Goal: Transaction & Acquisition: Purchase product/service

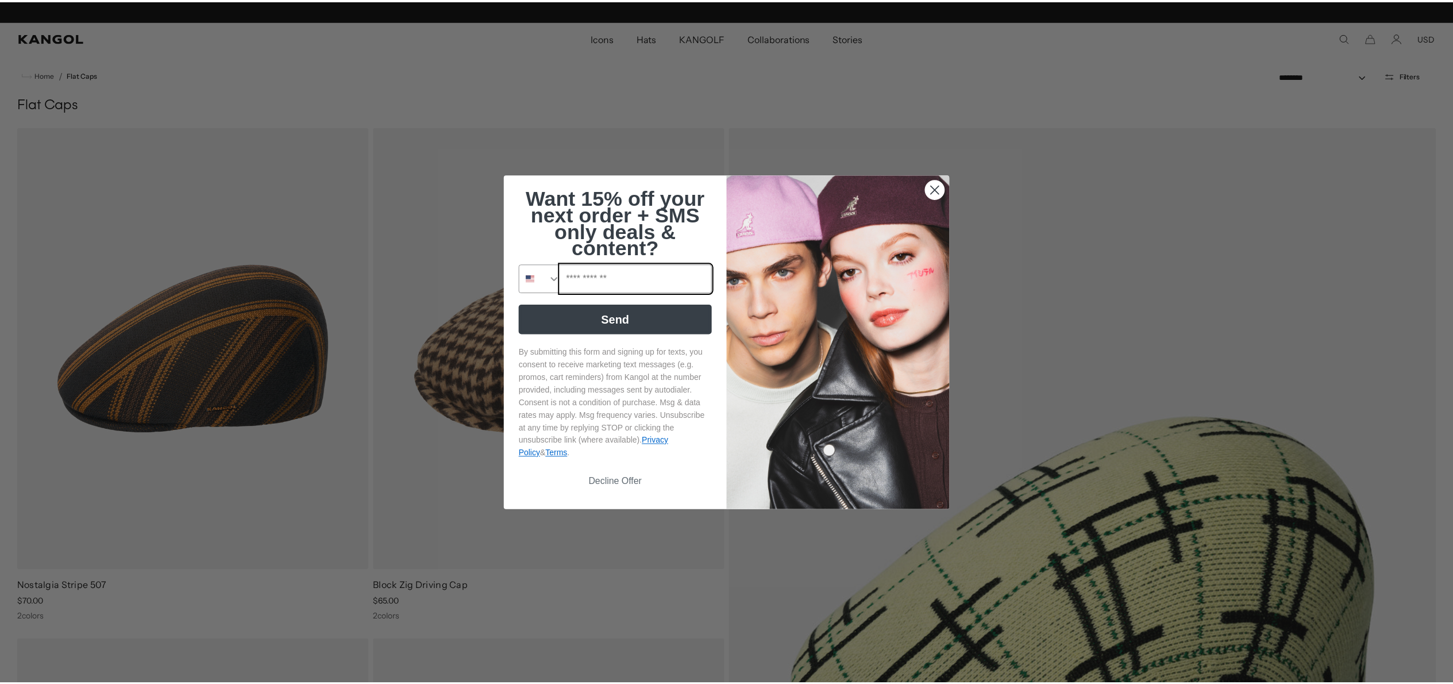
scroll to position [0, 237]
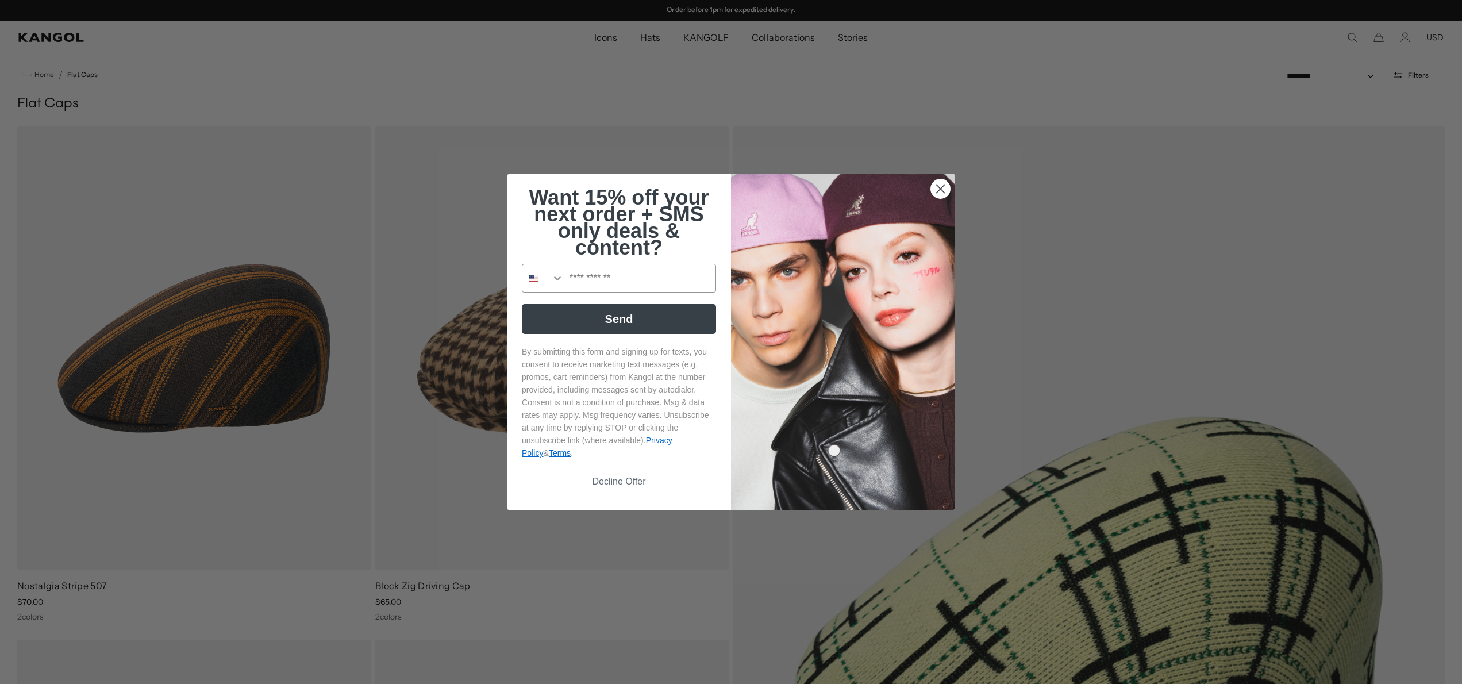
click at [945, 182] on icon "Close dialog" at bounding box center [940, 189] width 20 height 20
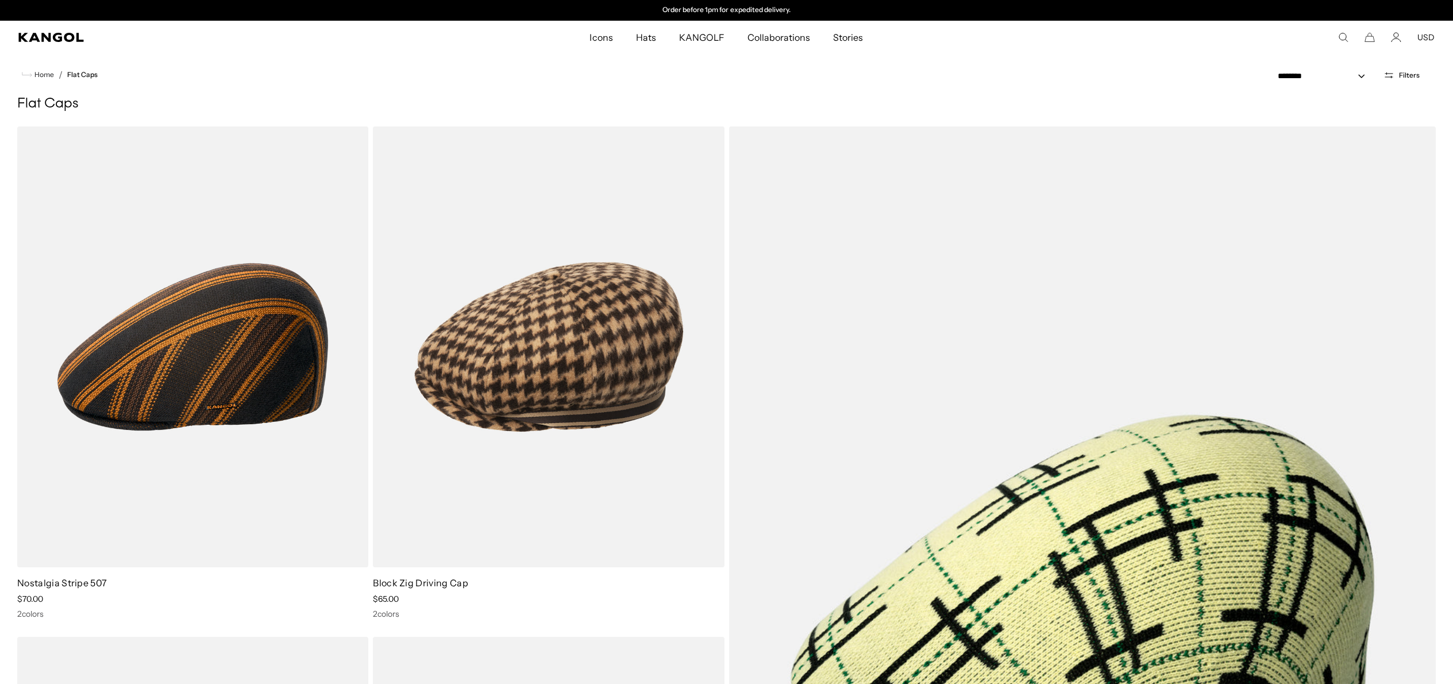
click at [1342, 36] on icon "Search here" at bounding box center [1343, 37] width 10 height 10
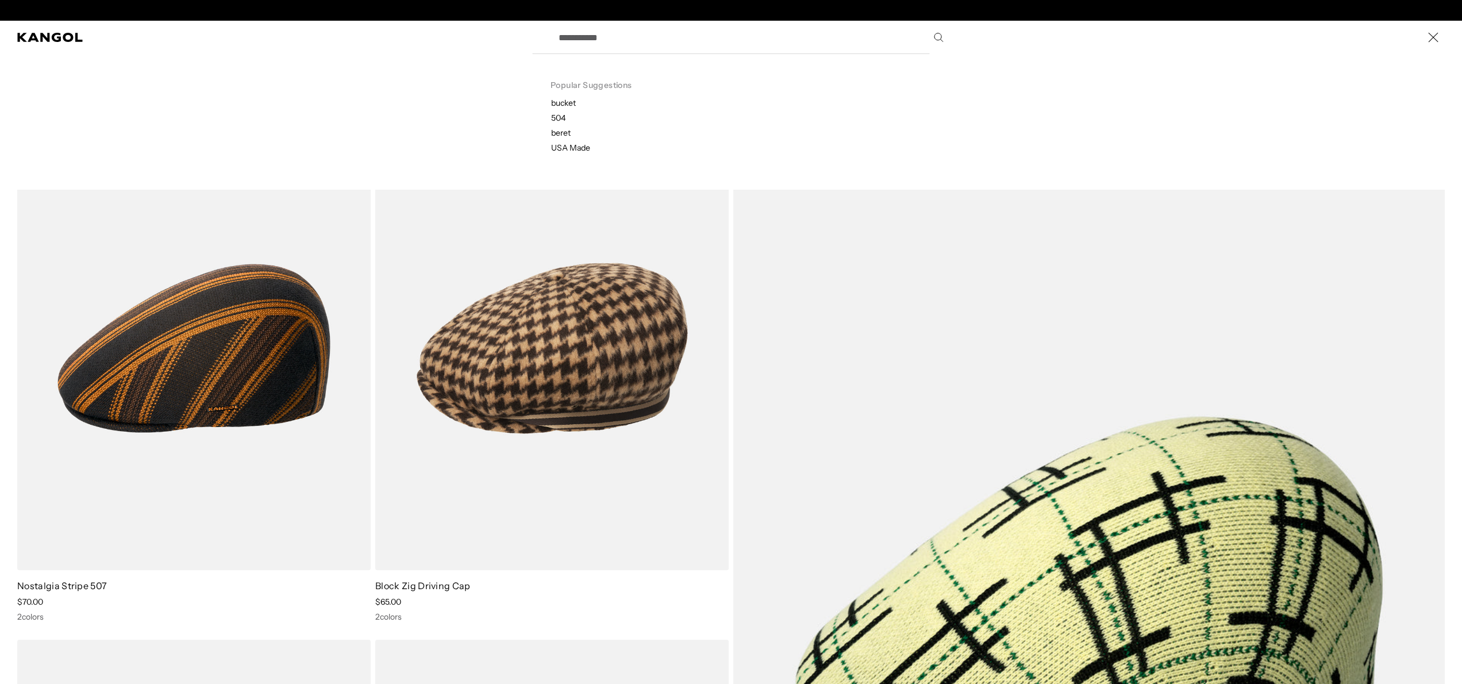
scroll to position [0, 0]
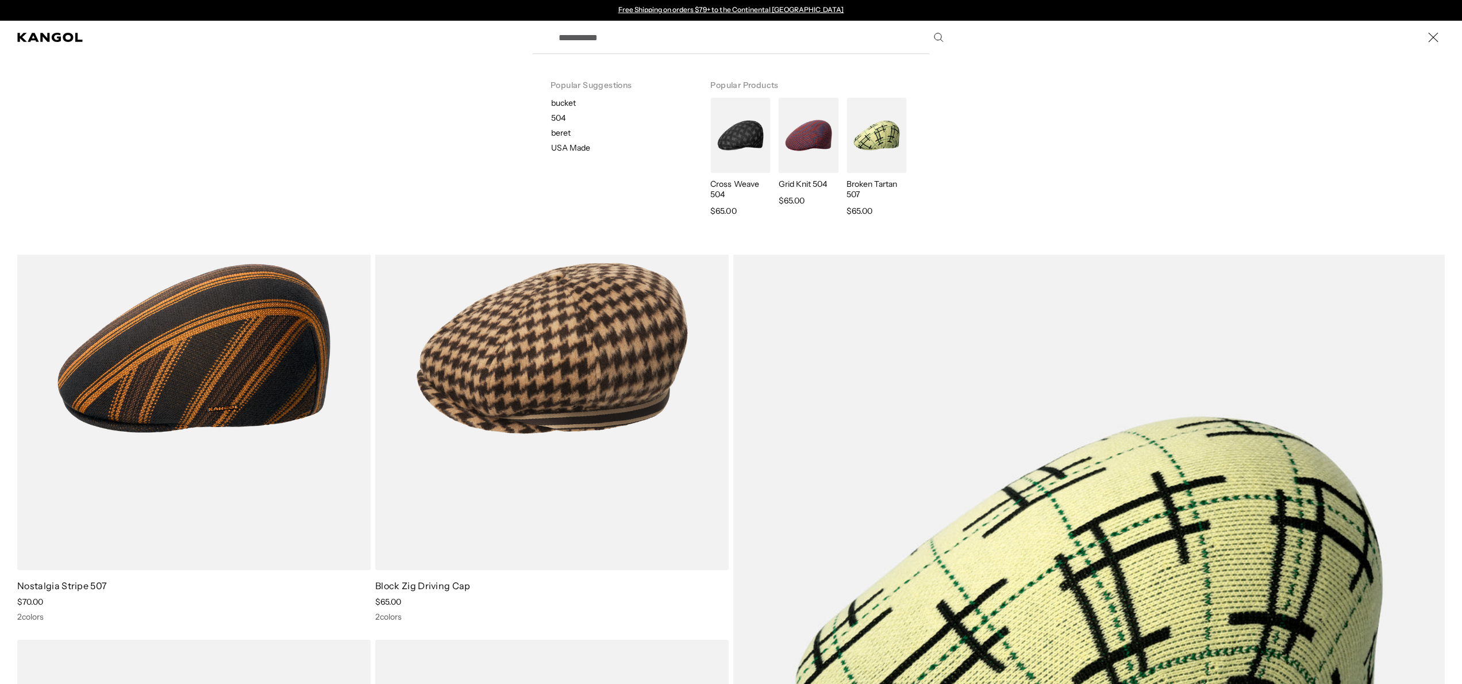
click at [581, 42] on input "Search here" at bounding box center [750, 37] width 397 height 29
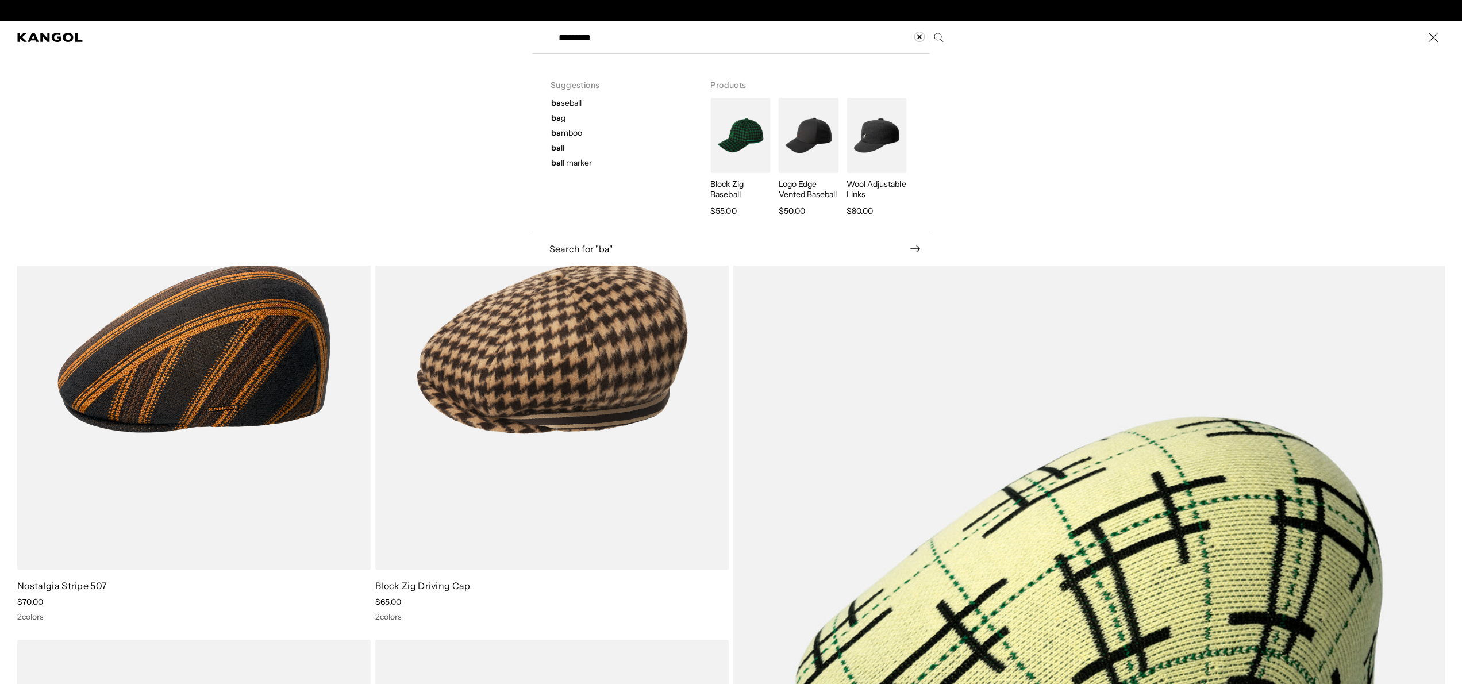
type input "*********"
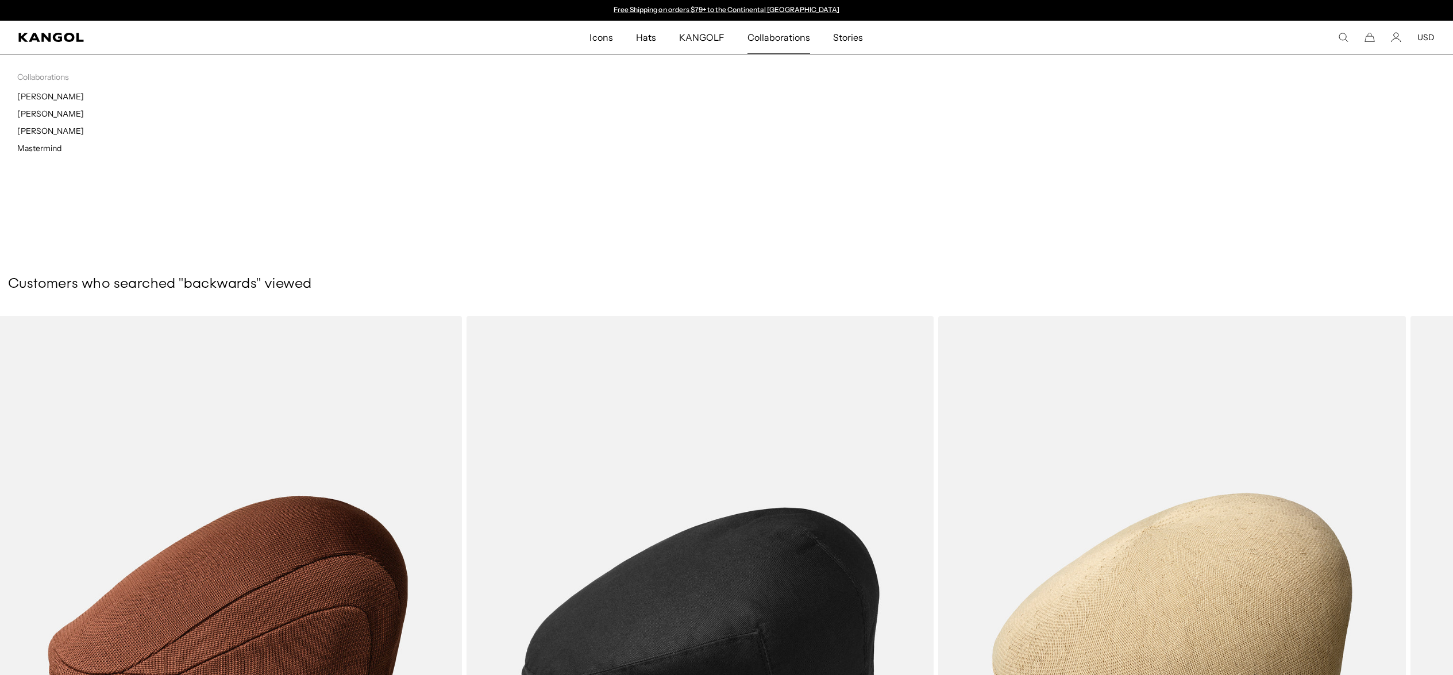
click at [794, 41] on span "Collaborations" at bounding box center [778, 37] width 63 height 33
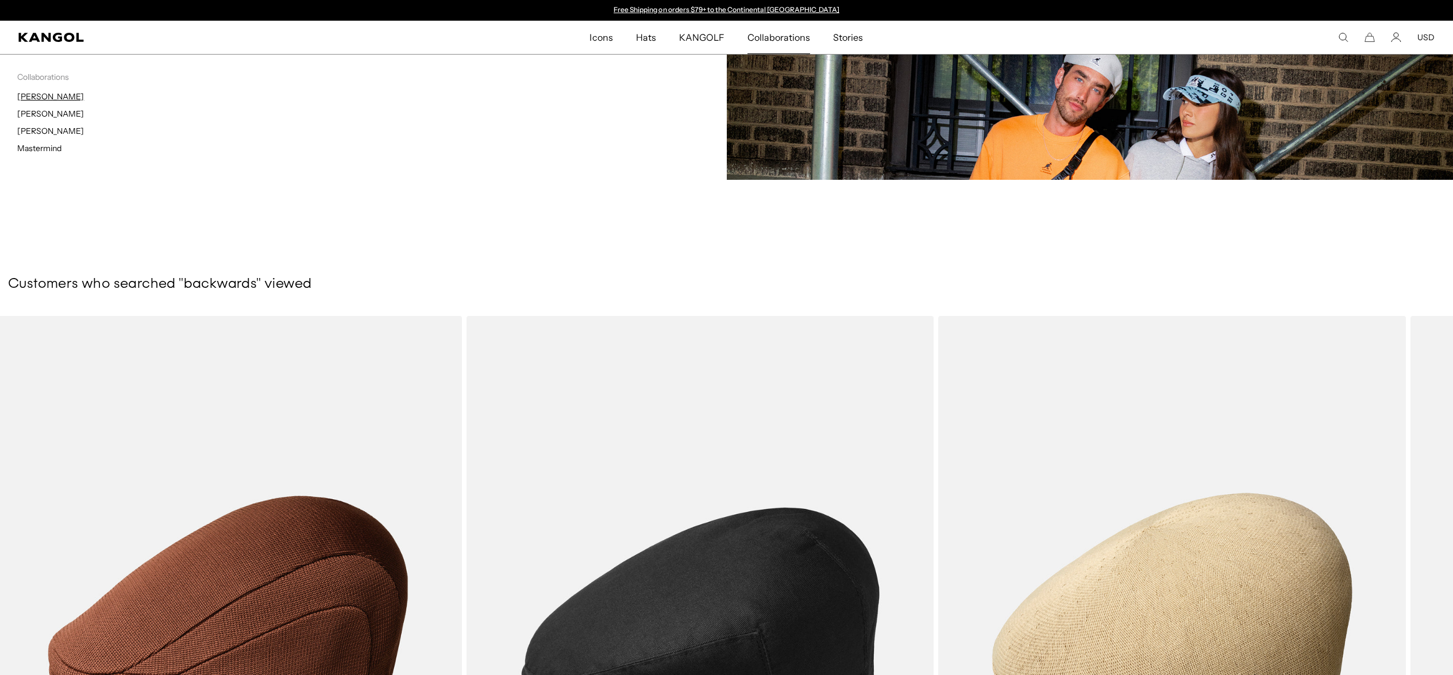
click at [41, 99] on link "[PERSON_NAME]" at bounding box center [50, 96] width 67 height 10
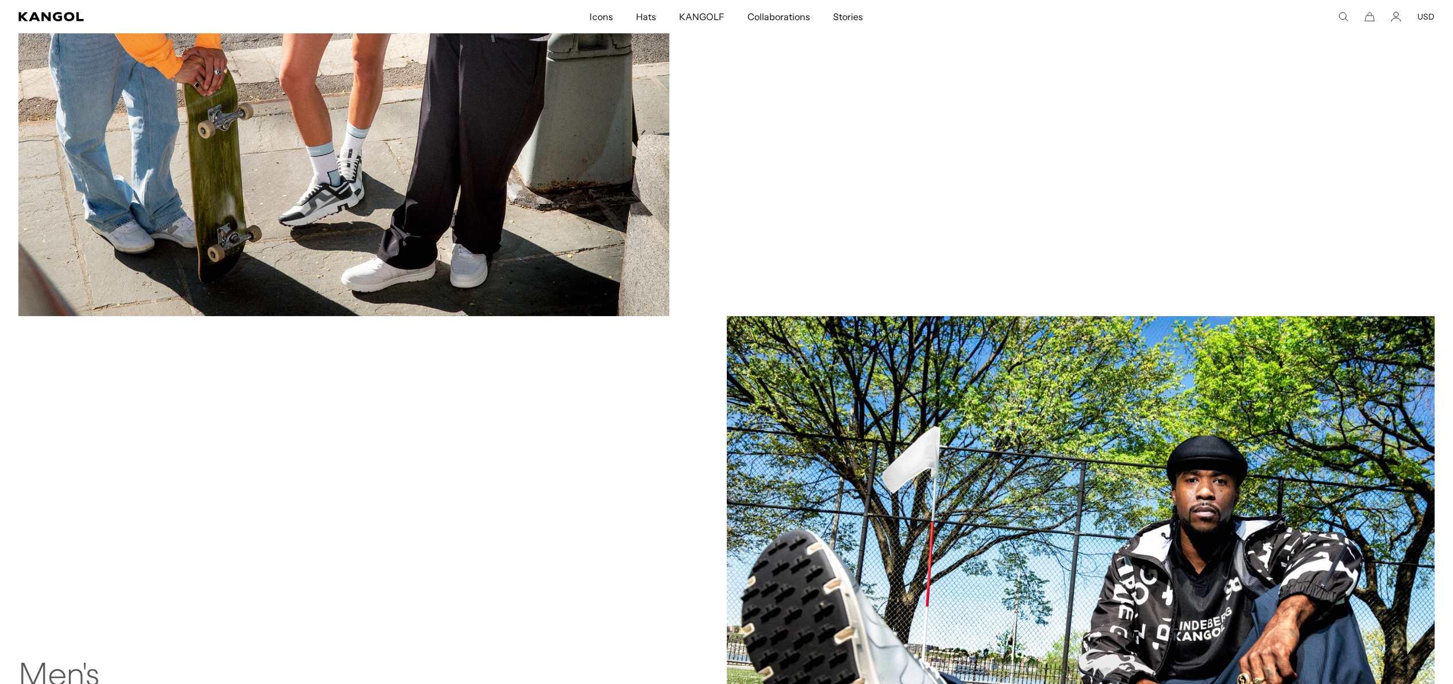
scroll to position [1493, 0]
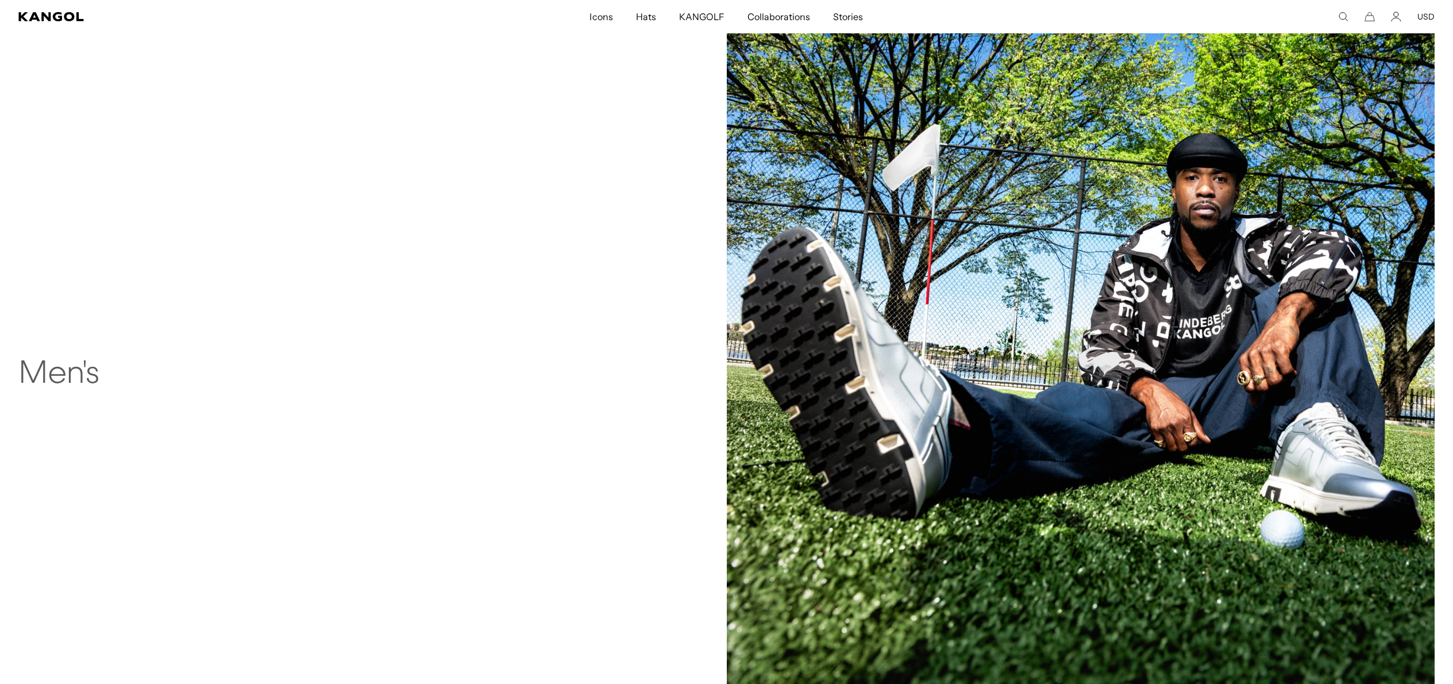
click at [72, 374] on h2 "Men's" at bounding box center [183, 374] width 330 height 37
click at [70, 380] on h2 "Men's" at bounding box center [183, 374] width 330 height 37
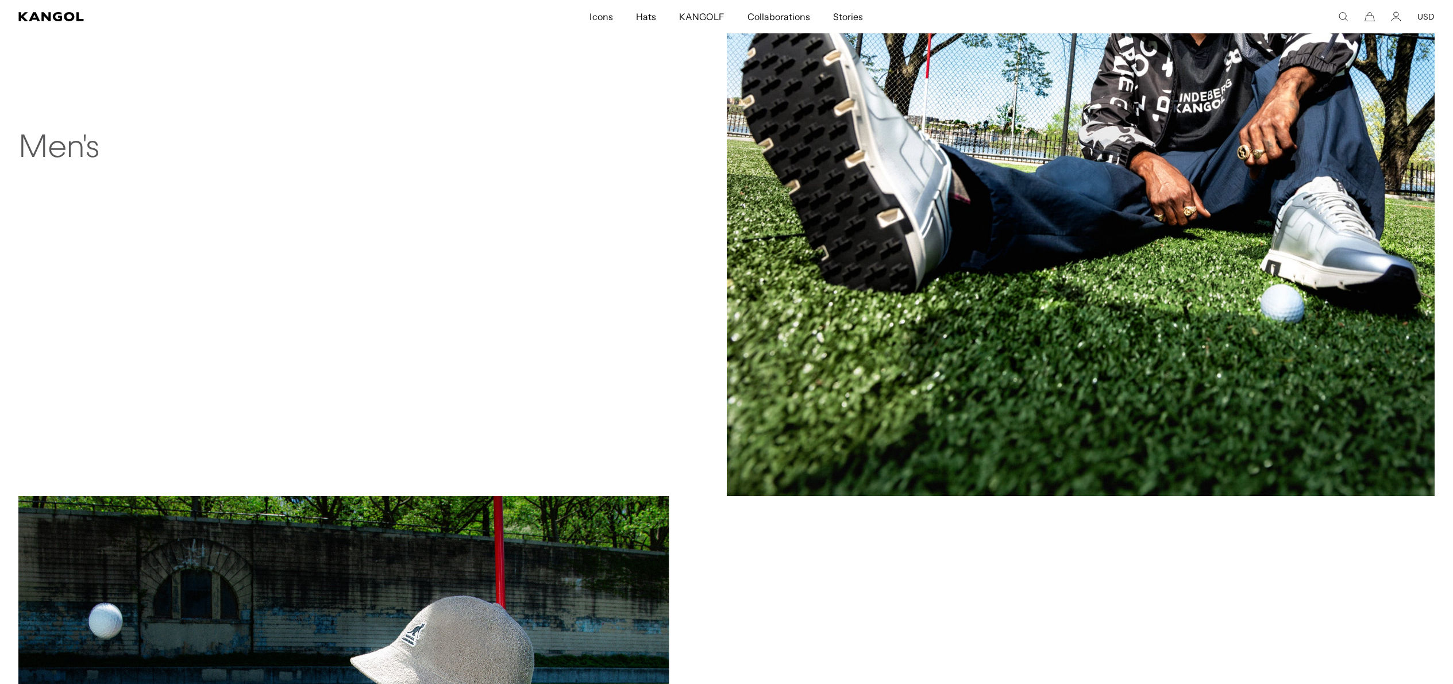
scroll to position [1683, 0]
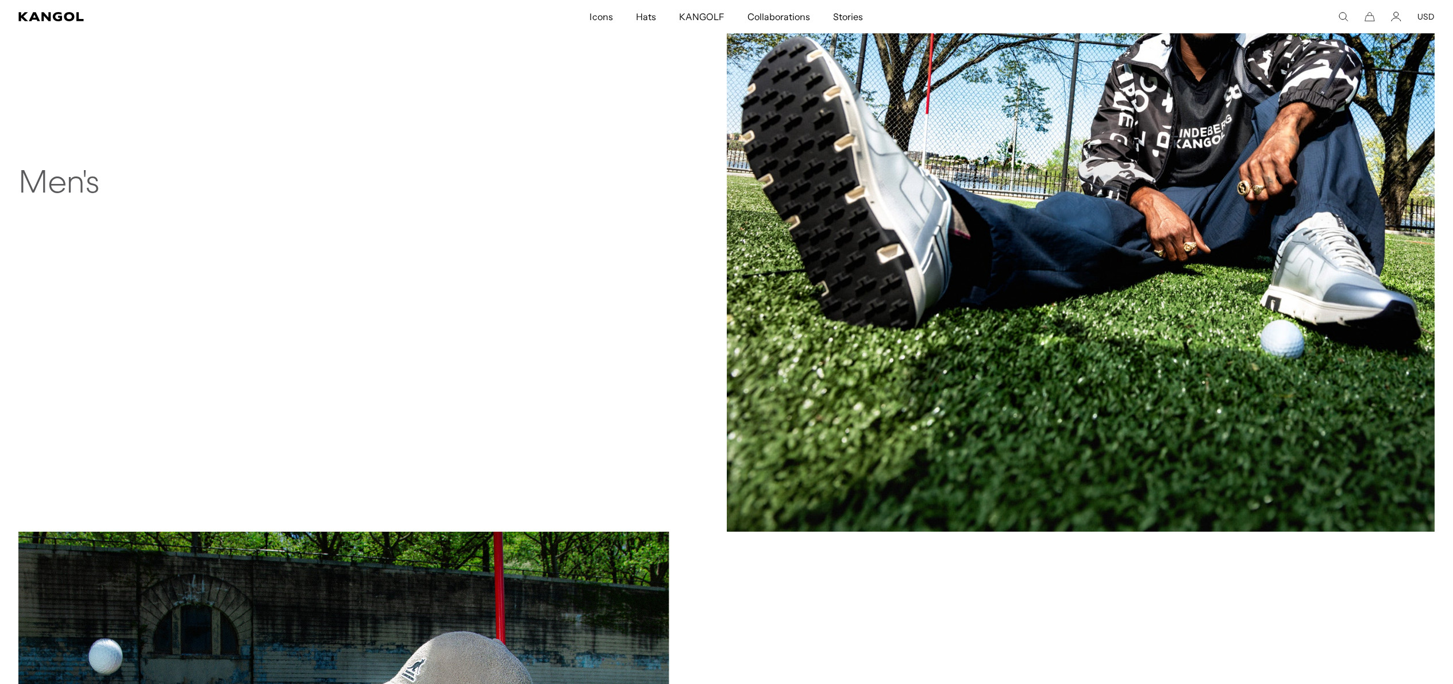
click at [1079, 328] on img at bounding box center [1081, 178] width 708 height 708
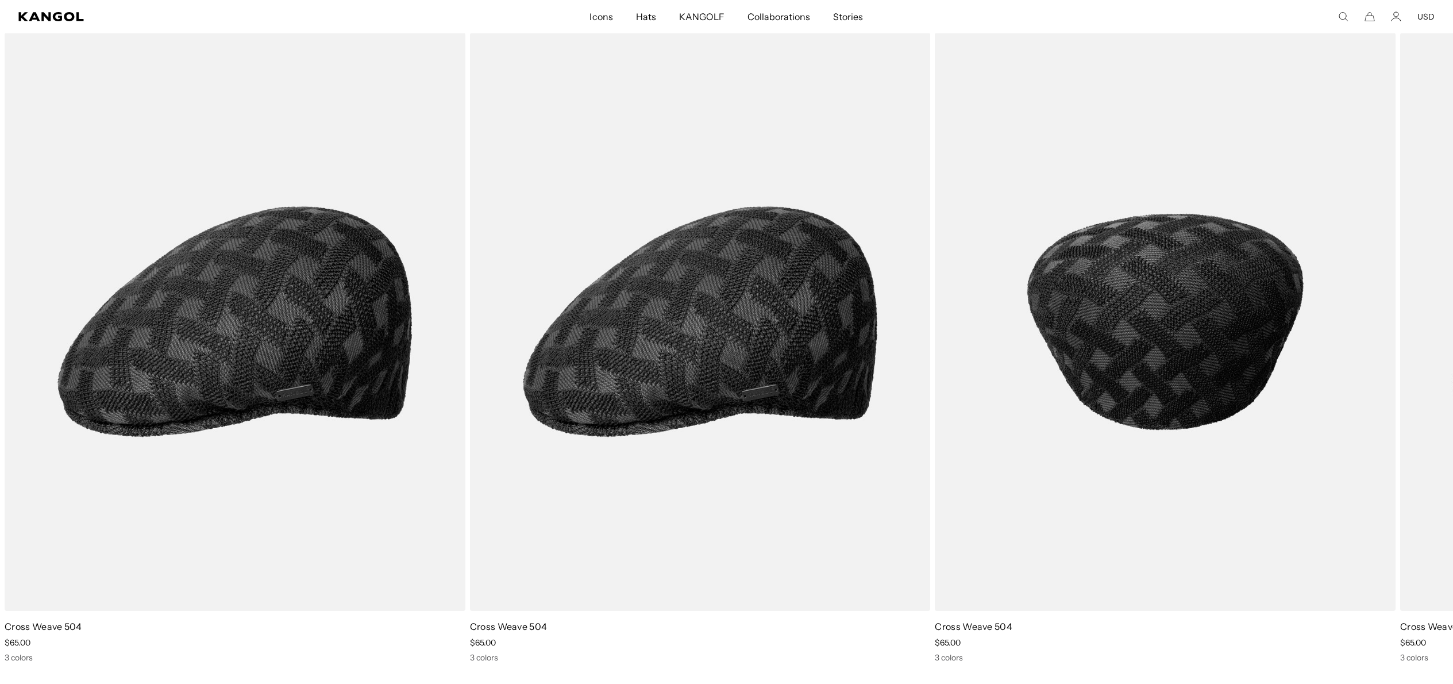
click at [1229, 295] on img "1 of 1" at bounding box center [1165, 322] width 461 height 578
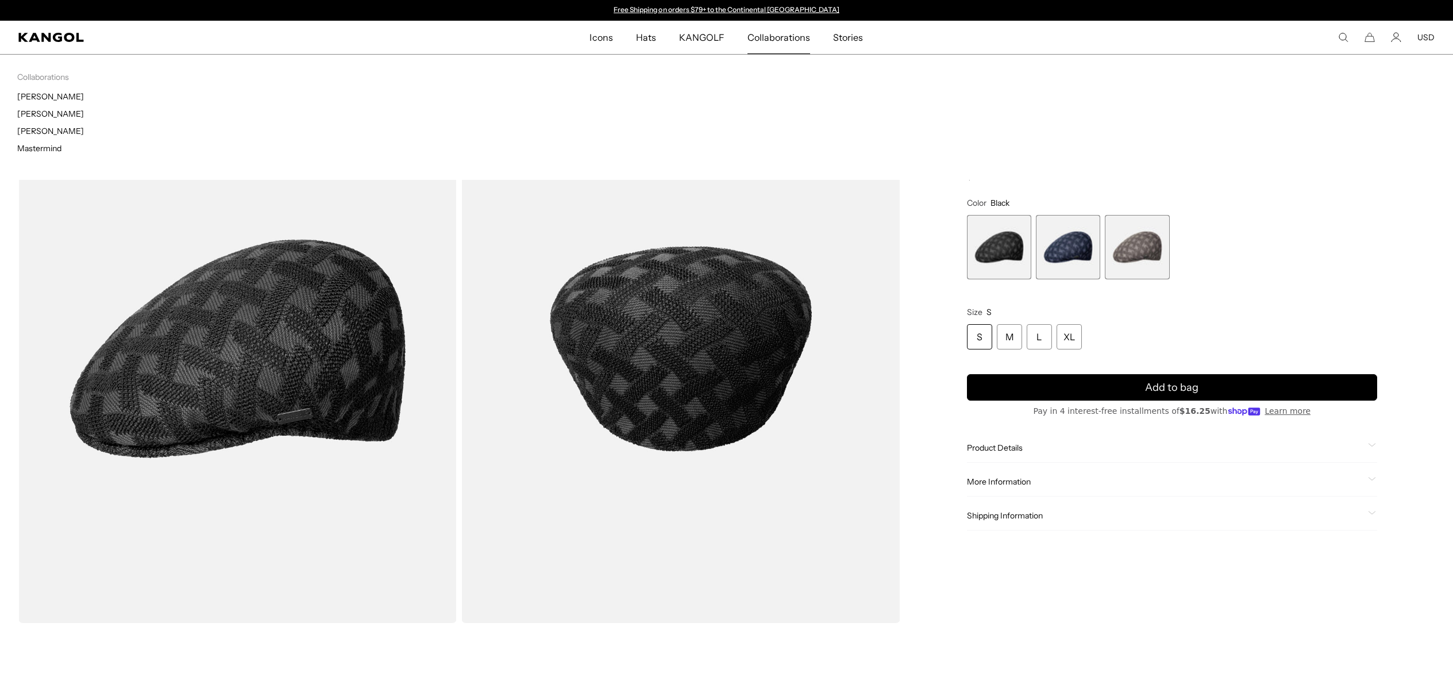
click at [799, 35] on span "Collaborations" at bounding box center [778, 37] width 63 height 33
click at [786, 41] on span "Collaborations" at bounding box center [778, 37] width 63 height 33
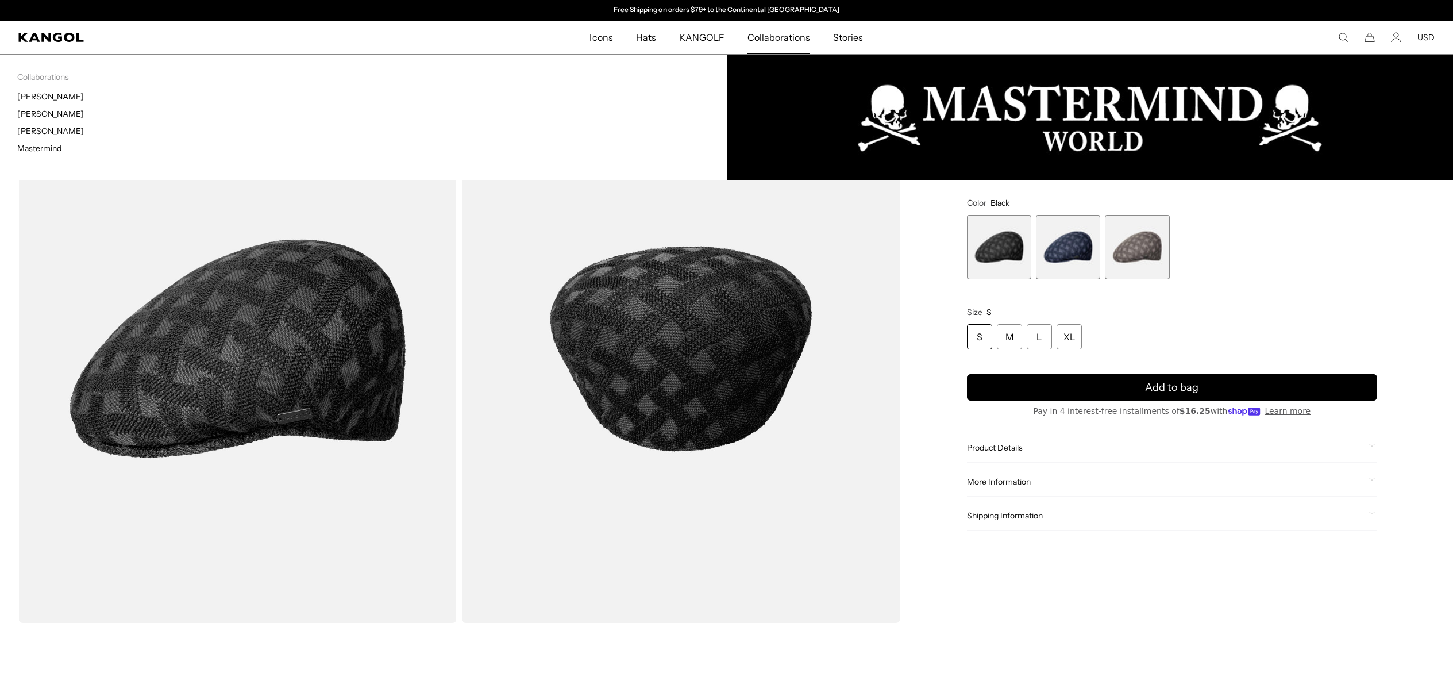
click at [40, 148] on link "Mastermind" at bounding box center [39, 148] width 44 height 10
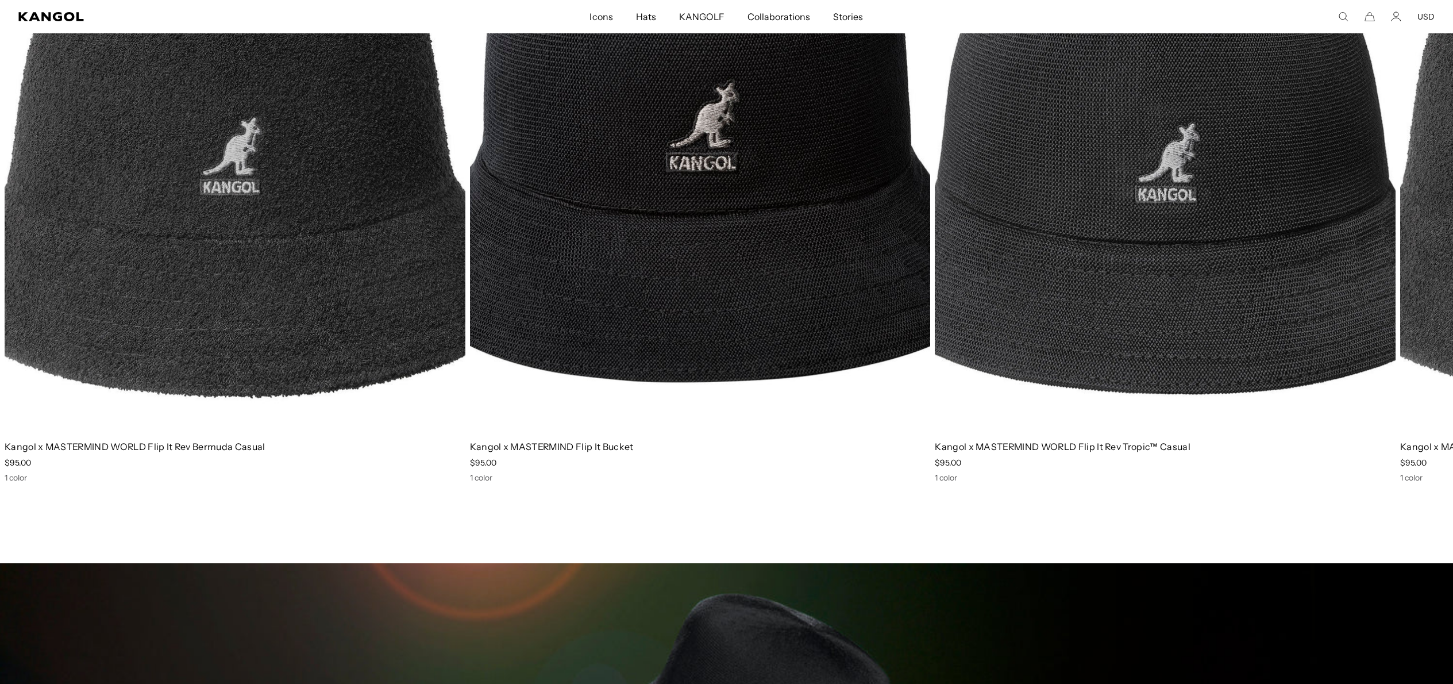
scroll to position [1164, 0]
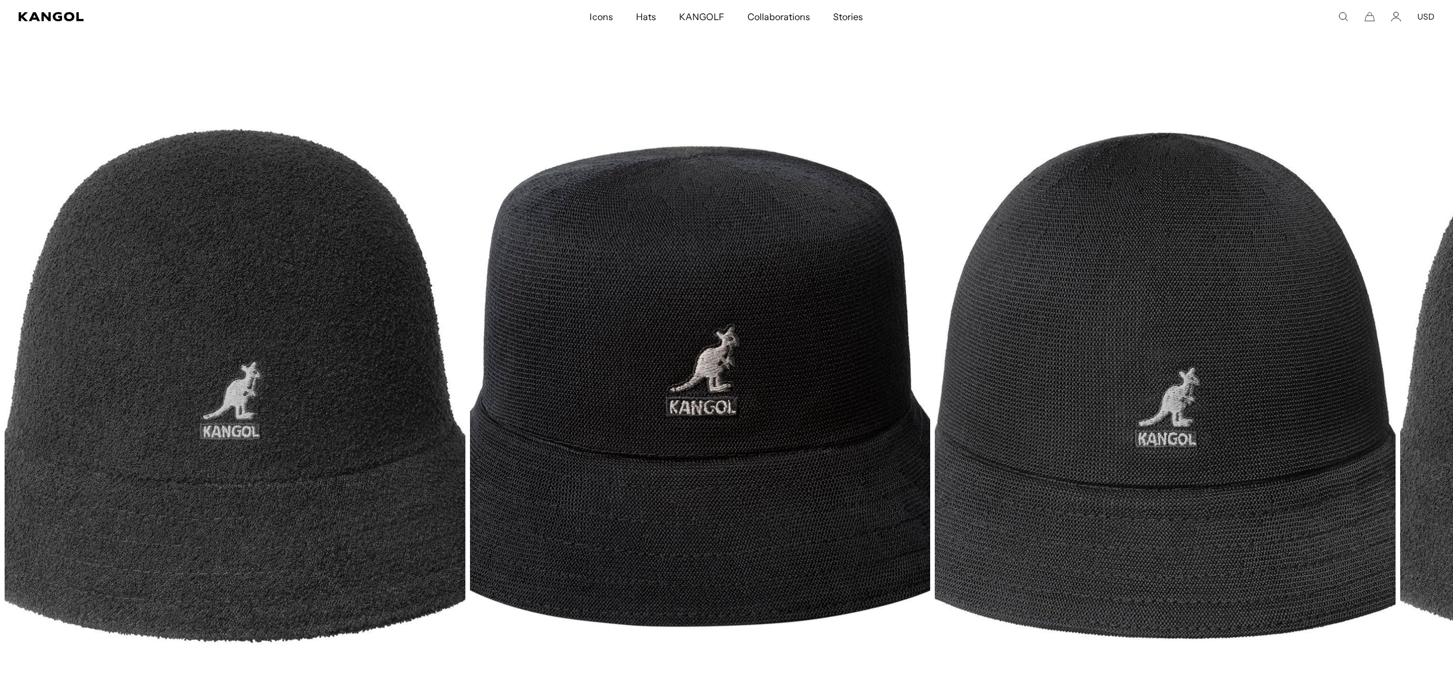
click at [698, 349] on img "2 of 3" at bounding box center [700, 386] width 461 height 578
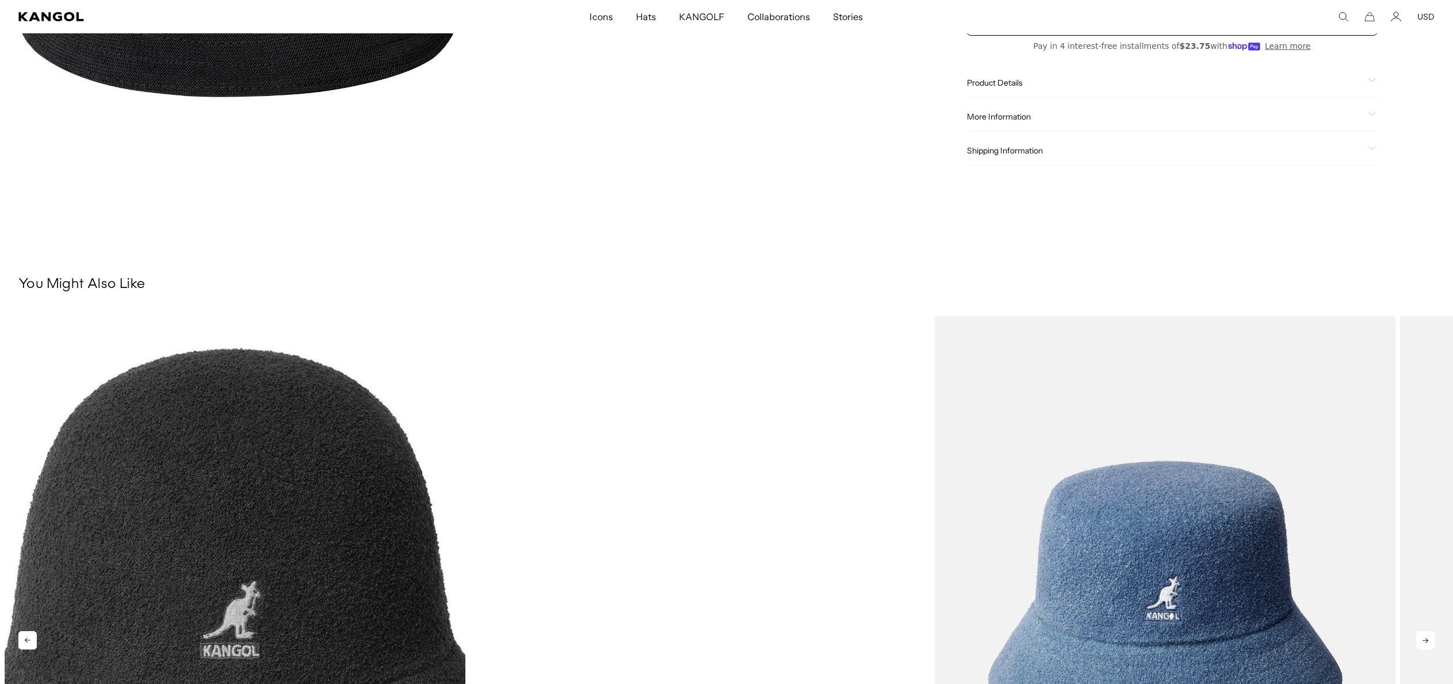
scroll to position [636, 0]
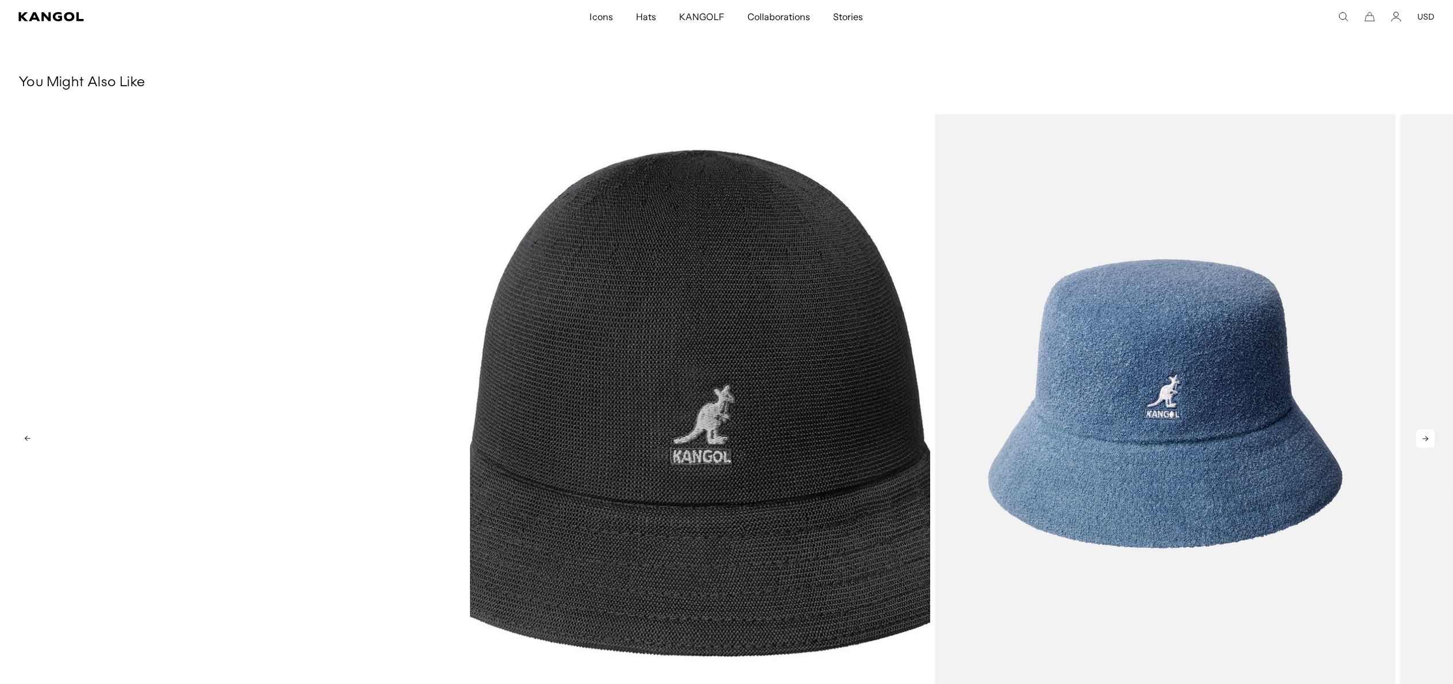
click at [224, 357] on div "1 of 5" at bounding box center [235, 403] width 461 height 578
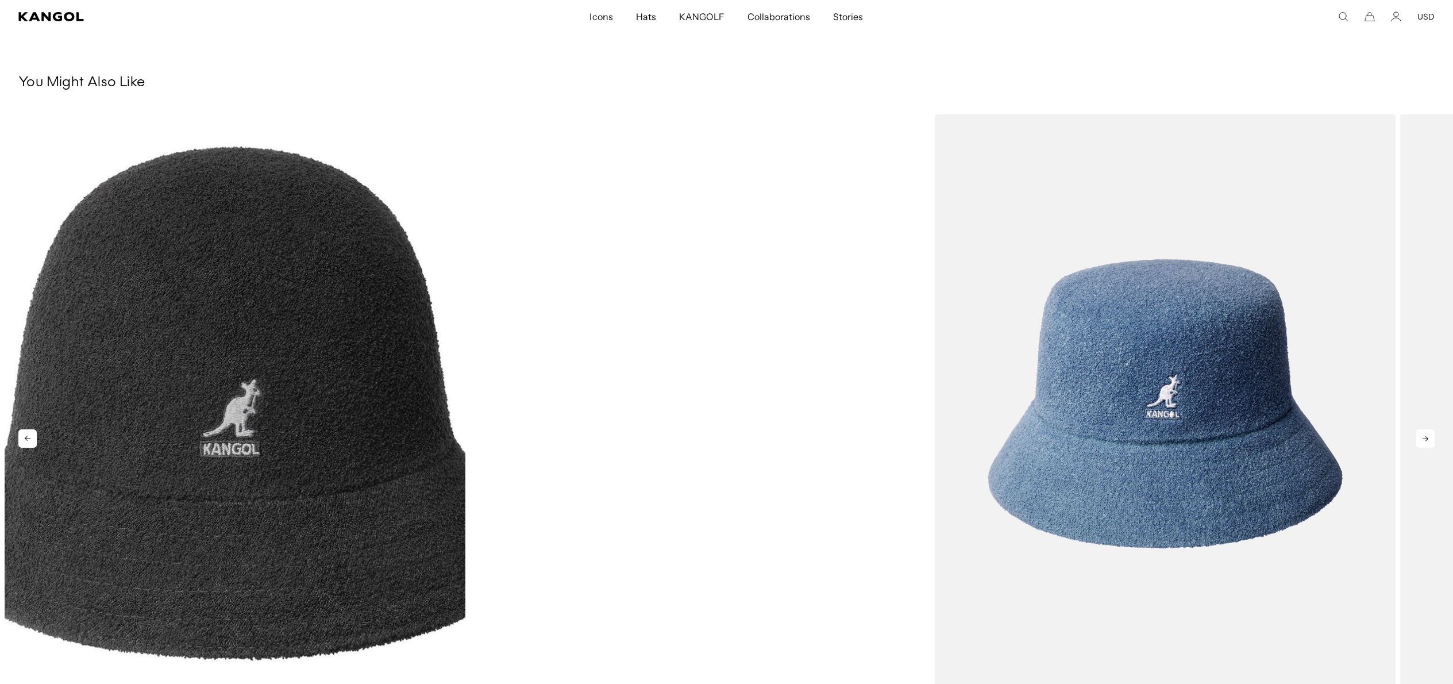
click at [547, 369] on div "2 of 5" at bounding box center [700, 403] width 461 height 578
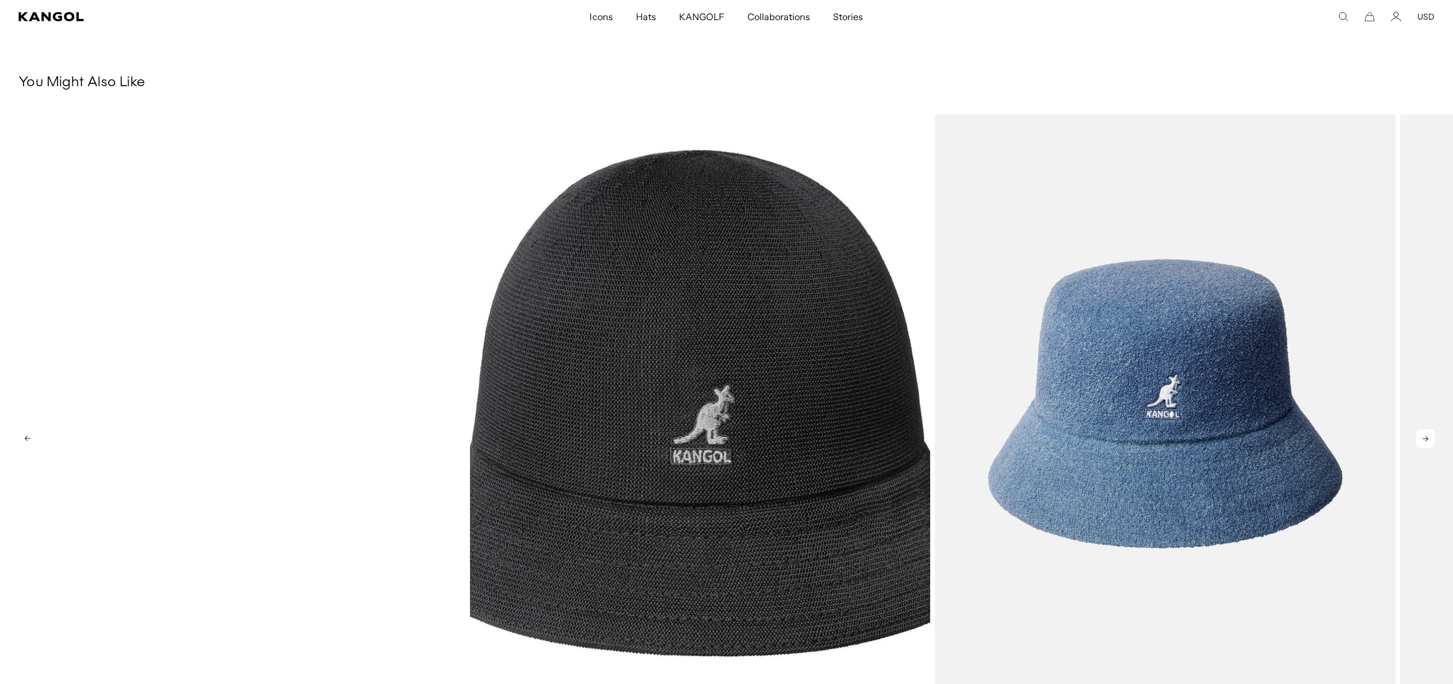
click at [365, 371] on div "1 of 5" at bounding box center [235, 403] width 461 height 578
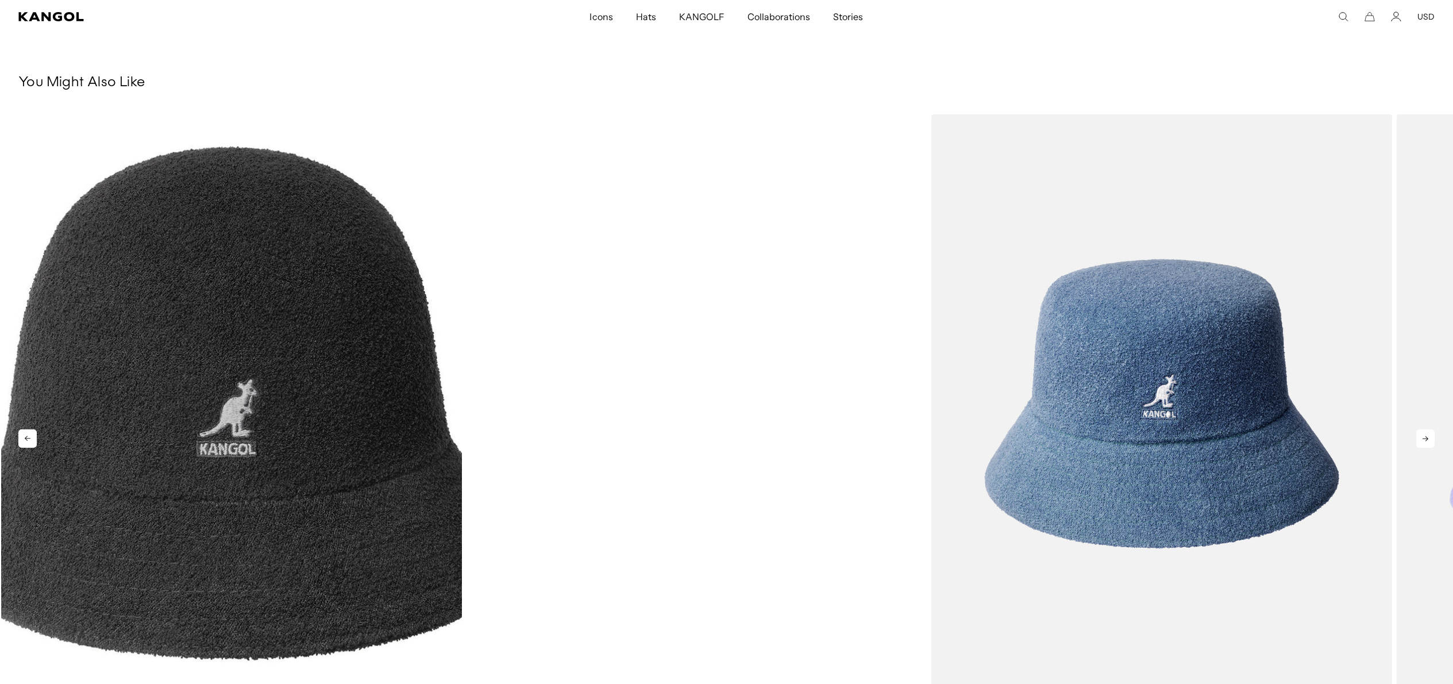
click at [551, 372] on div "2 of 5" at bounding box center [696, 403] width 461 height 578
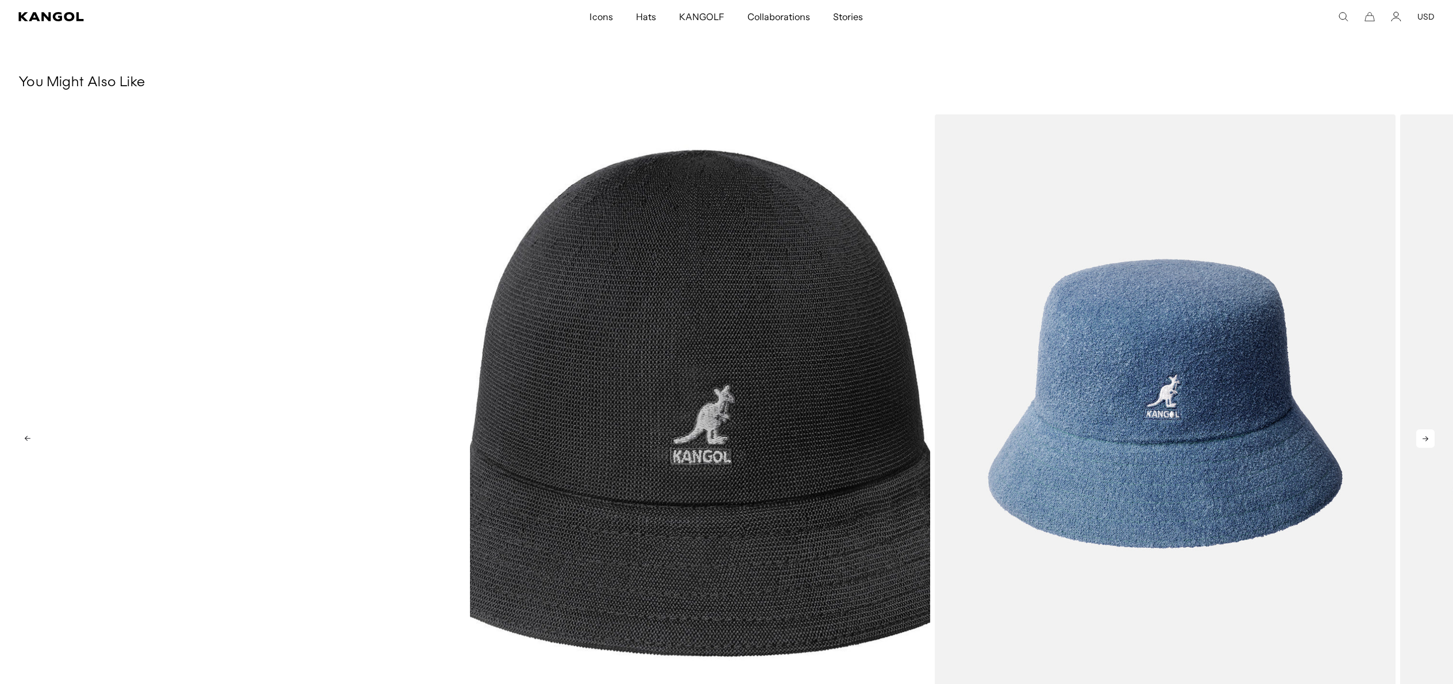
click at [451, 376] on div "1 of 5" at bounding box center [235, 403] width 461 height 578
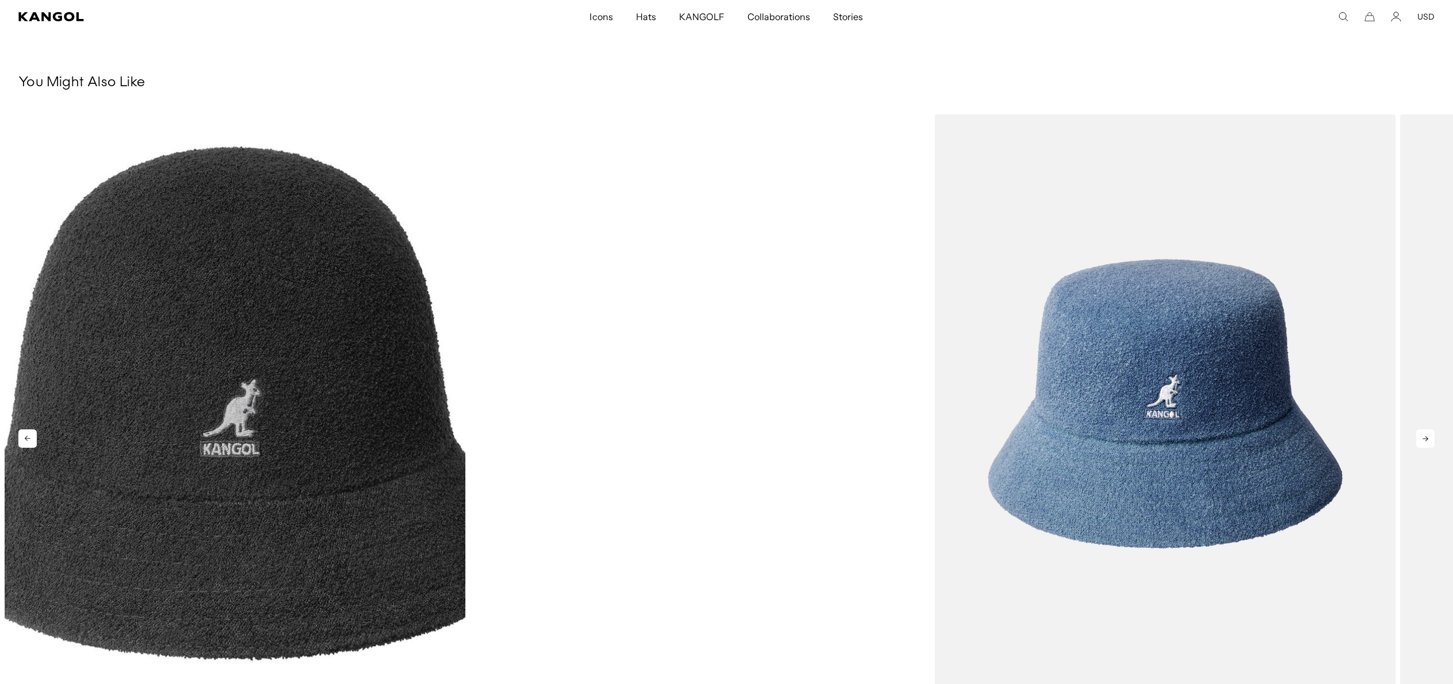
click at [536, 376] on div "2 of 5" at bounding box center [700, 403] width 461 height 578
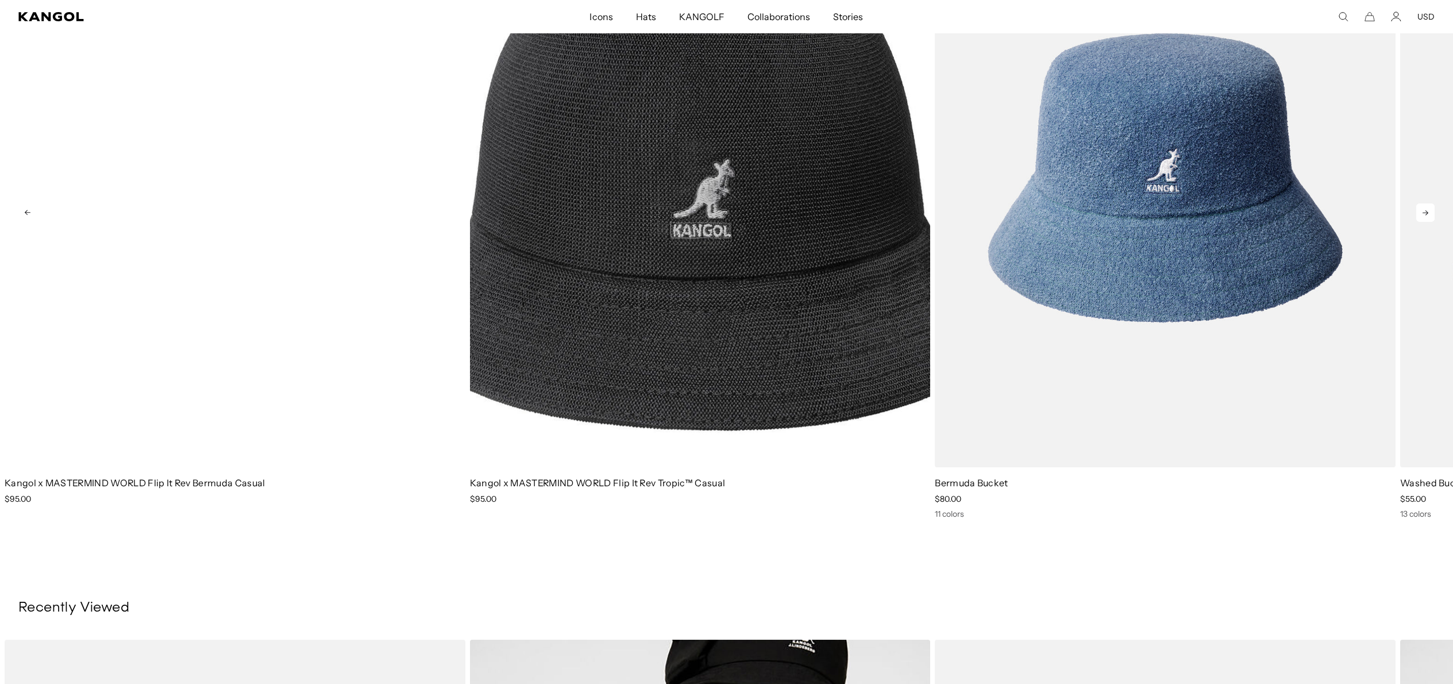
click at [313, 343] on div "1 of 5" at bounding box center [235, 178] width 461 height 578
click at [192, 484] on link "Kangol x MASTERMIND WORLD Flip It Rev Bermuda Casual" at bounding box center [135, 482] width 261 height 11
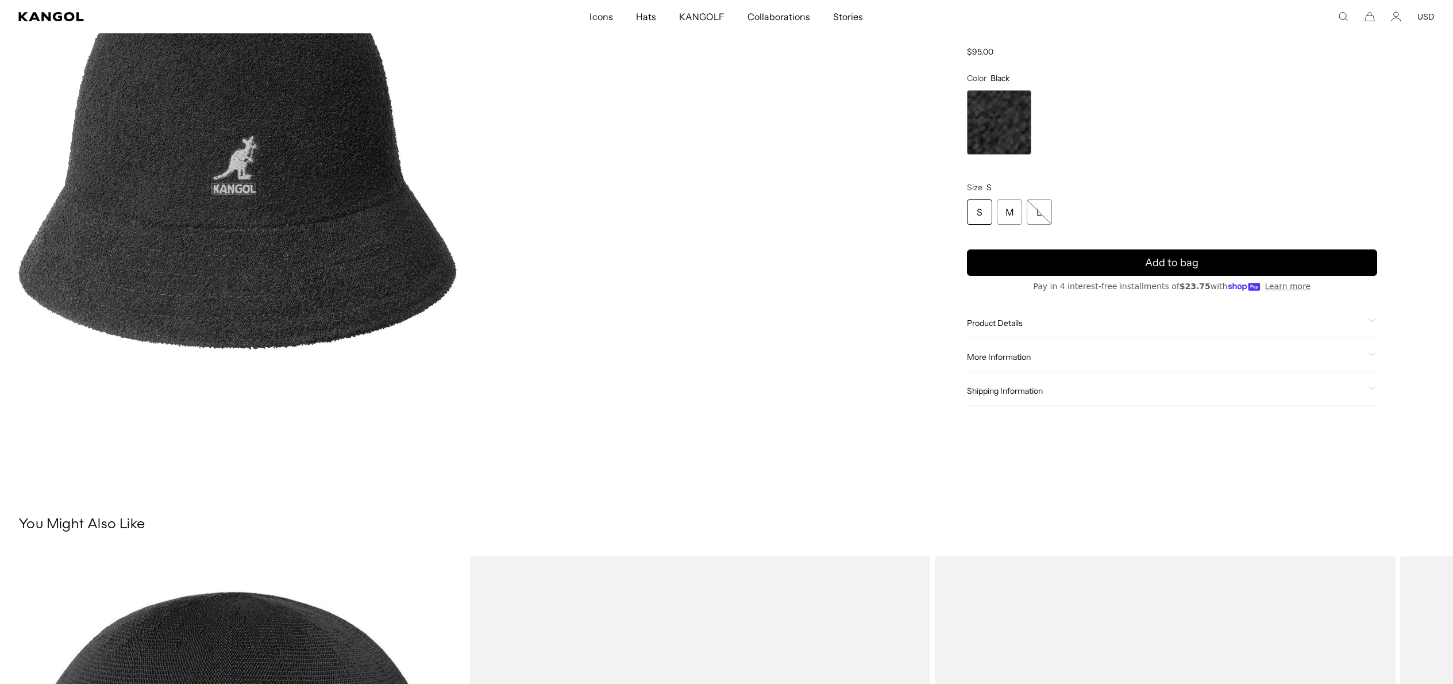
scroll to position [393, 0]
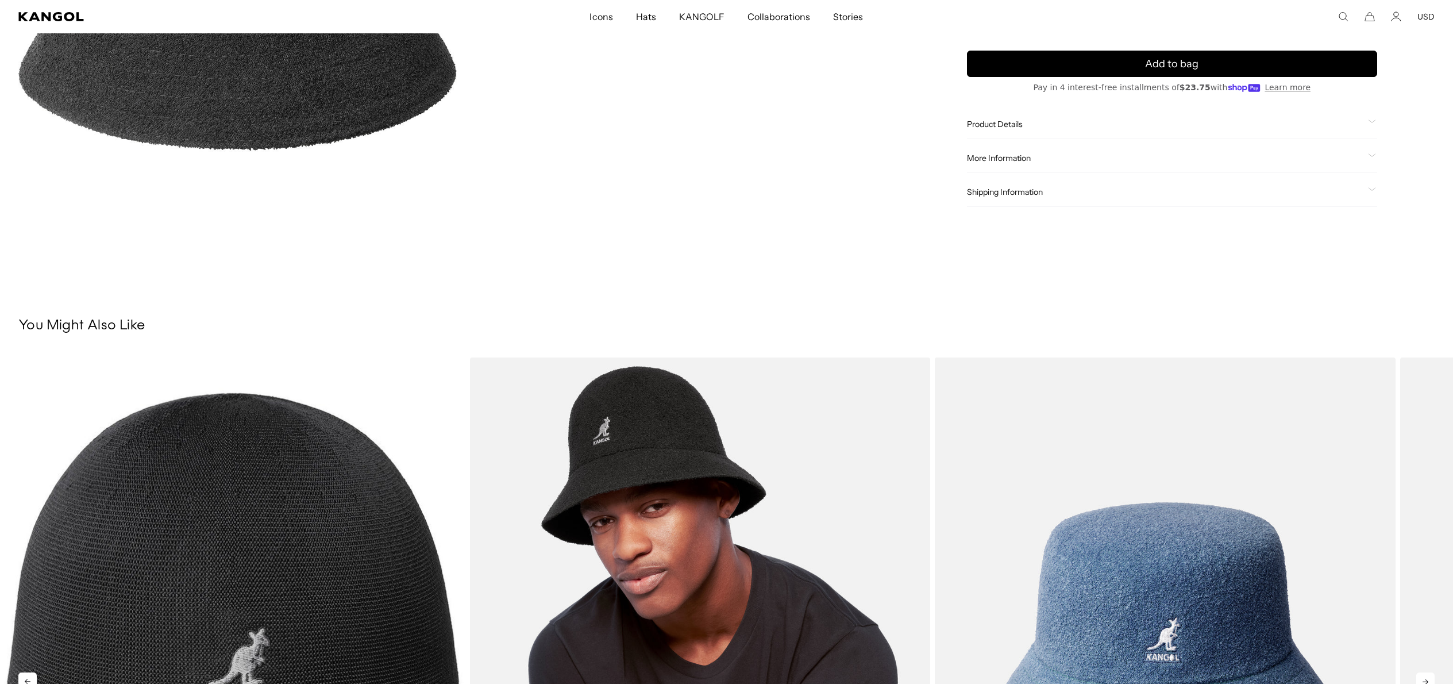
click at [603, 502] on img "2 of 5" at bounding box center [700, 646] width 461 height 578
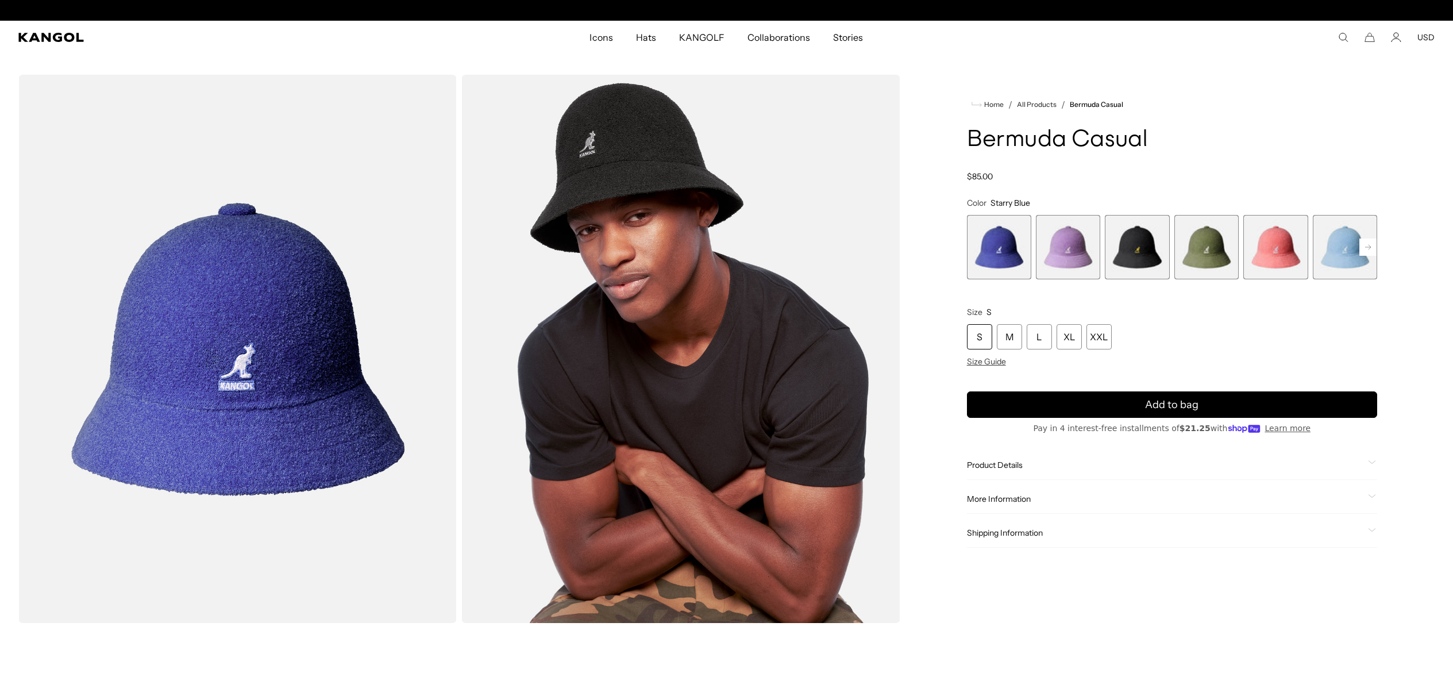
scroll to position [0, 237]
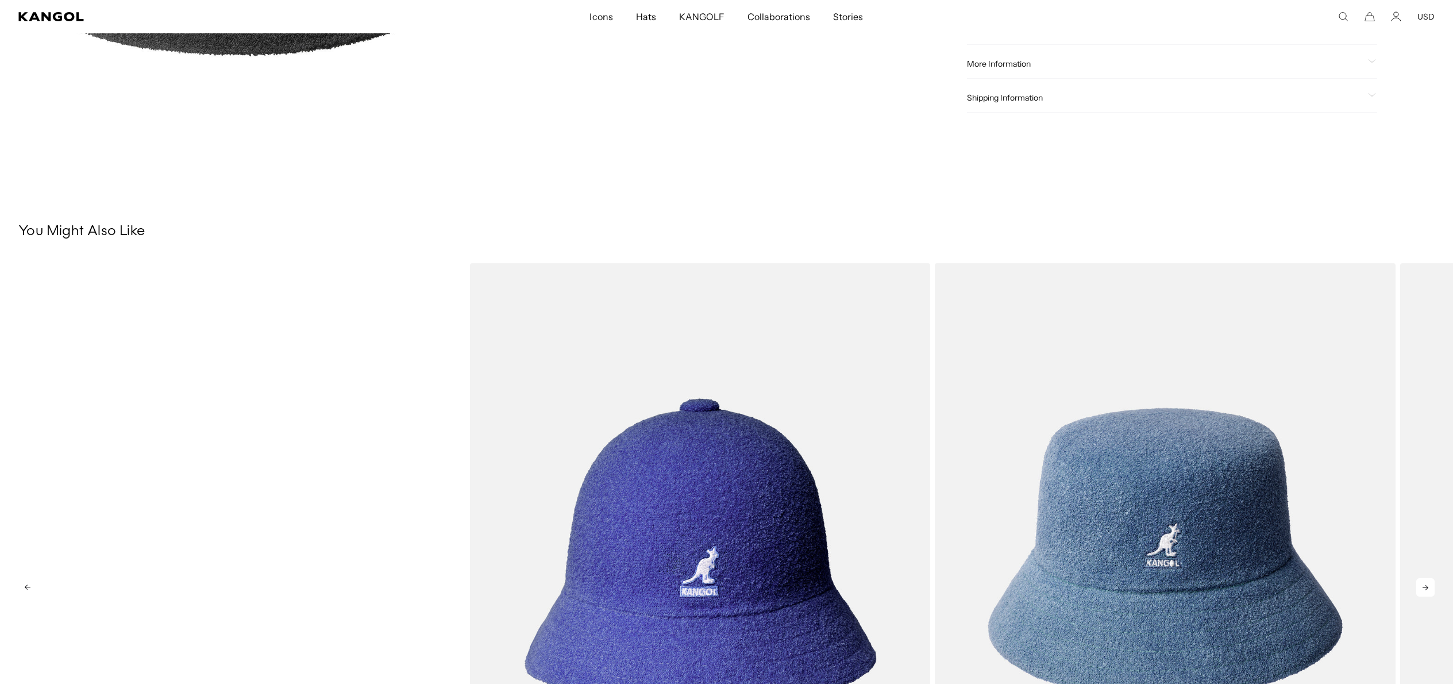
click at [407, 483] on div "1 of 5" at bounding box center [235, 552] width 461 height 578
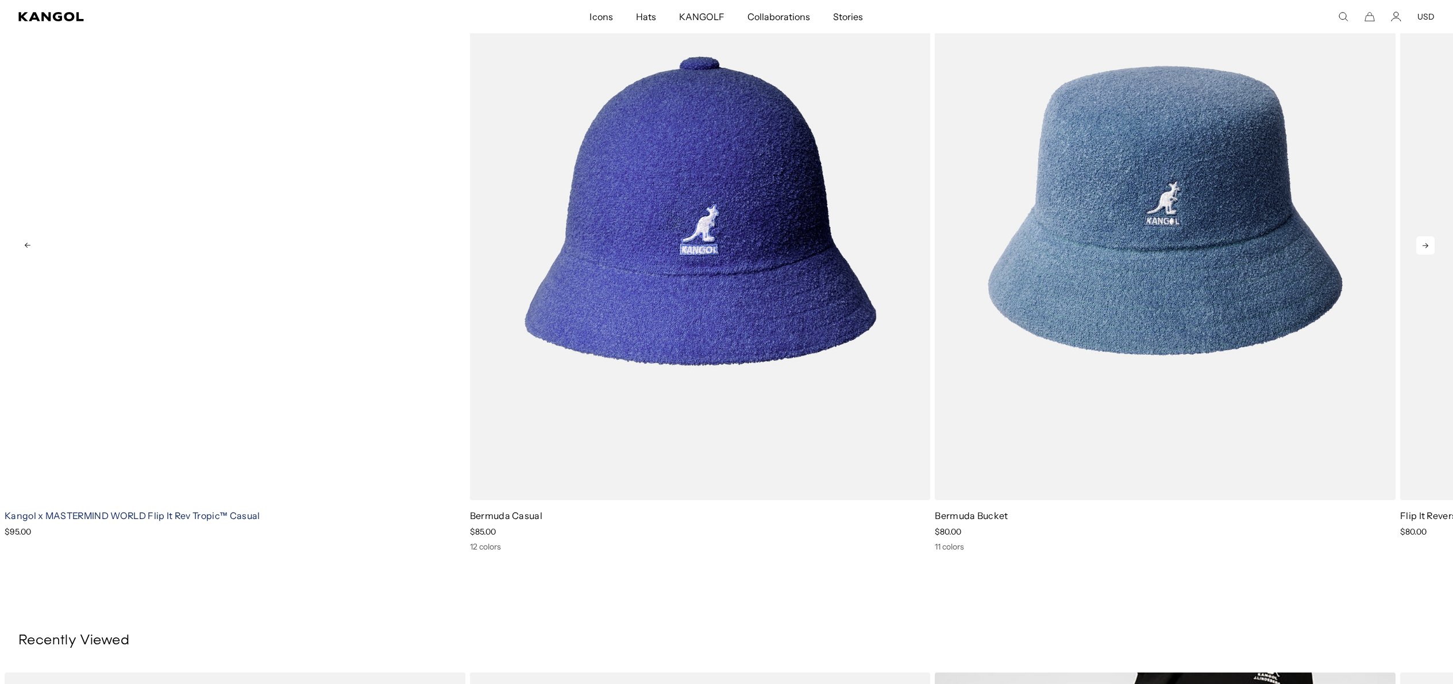
click at [167, 516] on link "Kangol x MASTERMIND WORLD Flip It Rev Tropic™ Casual" at bounding box center [133, 515] width 256 height 11
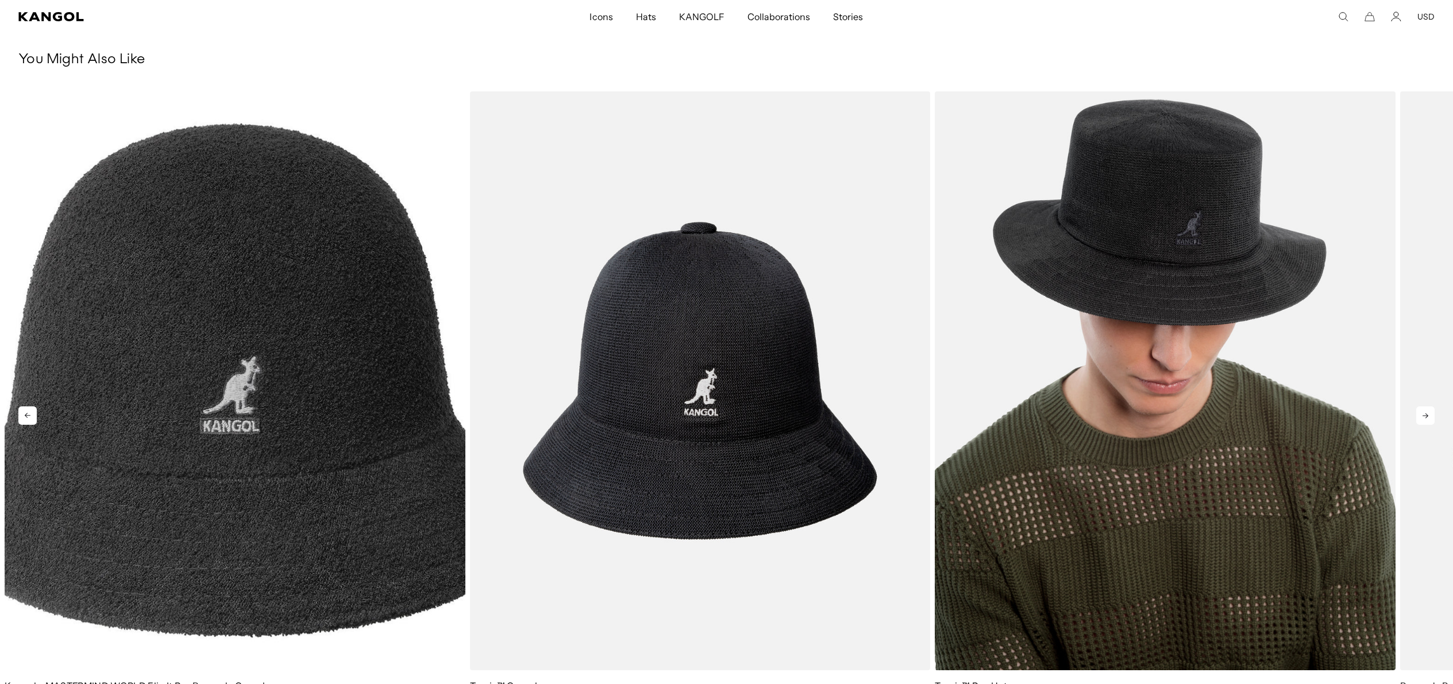
click at [1029, 595] on img "3 of 5" at bounding box center [1165, 380] width 461 height 578
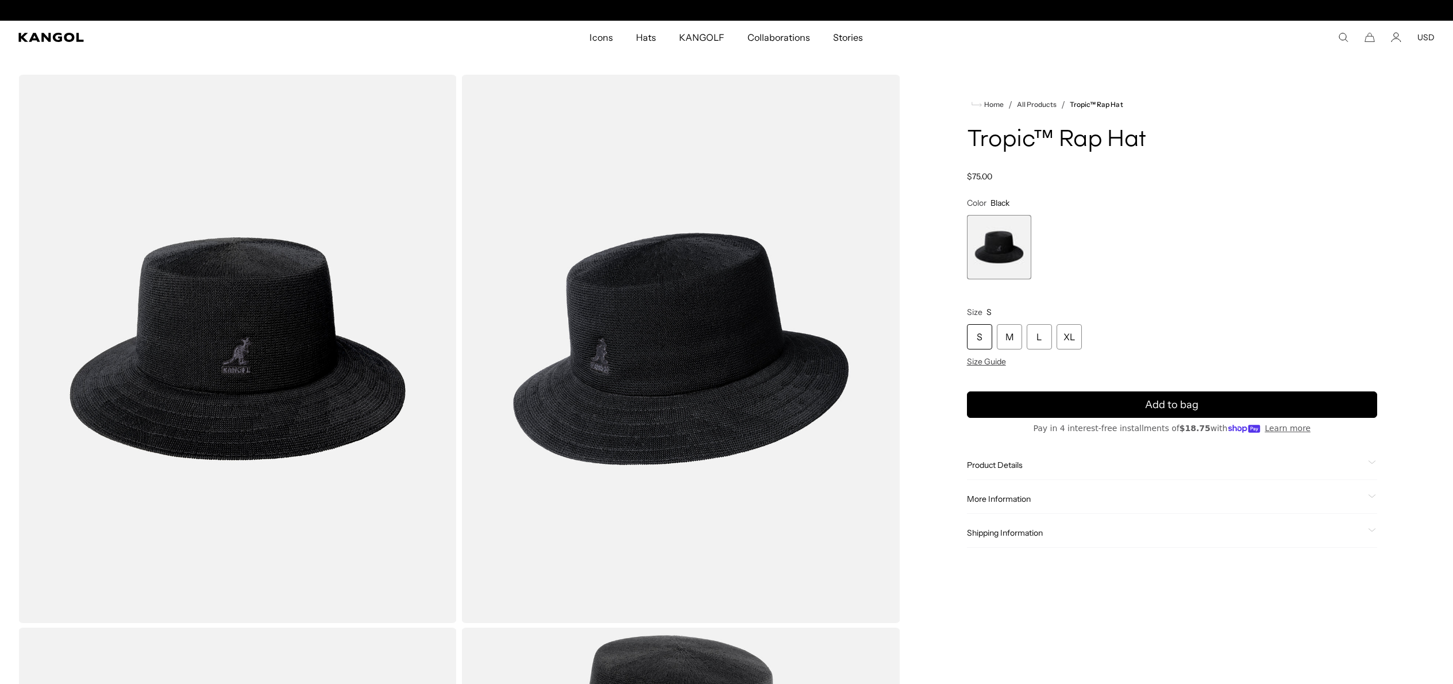
scroll to position [0, 237]
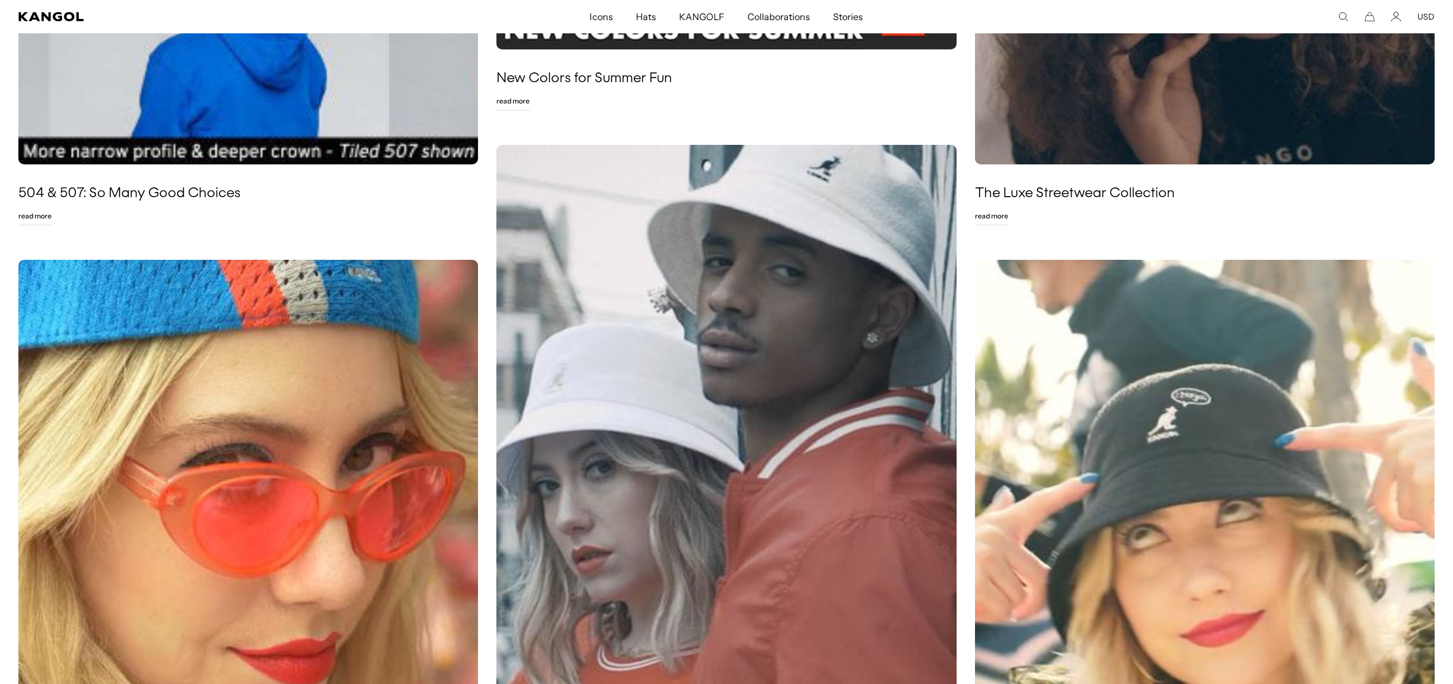
scroll to position [1580, 0]
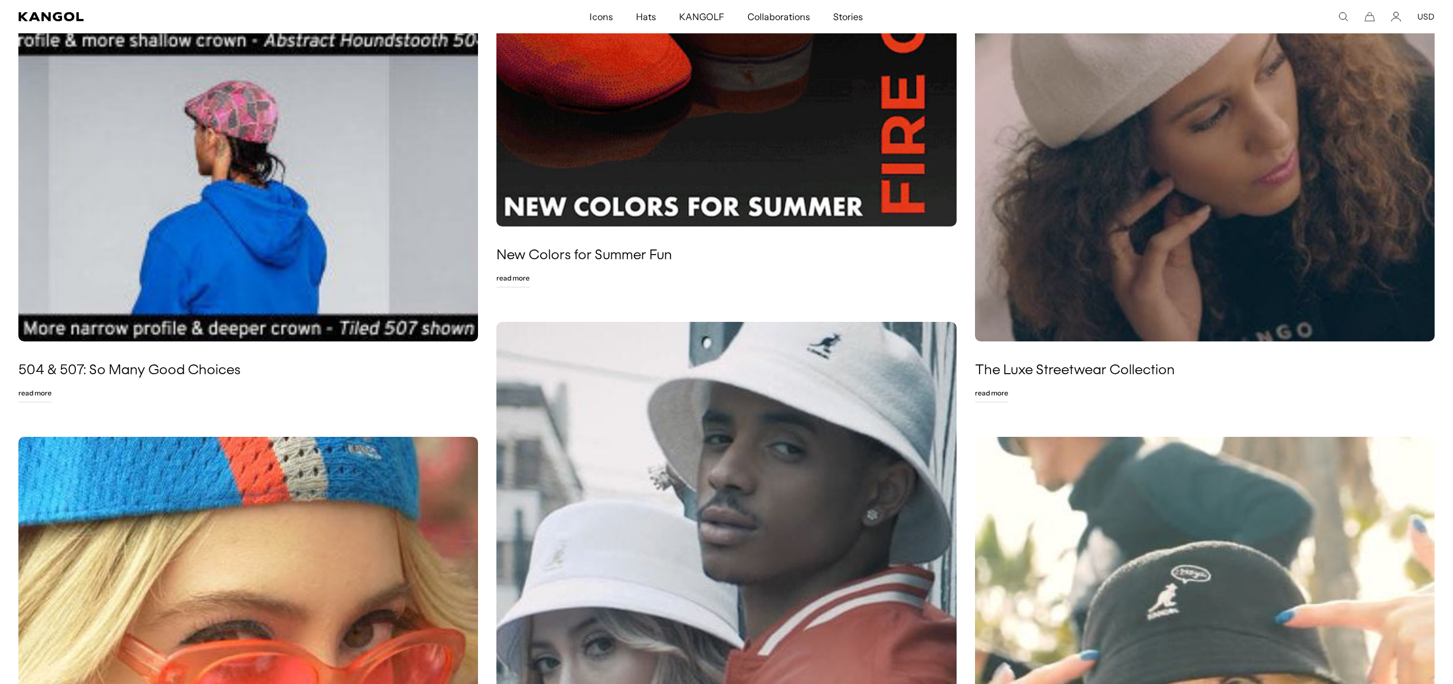
click at [1106, 201] on img at bounding box center [1205, 54] width 460 height 574
